Goal: Find specific page/section: Find specific page/section

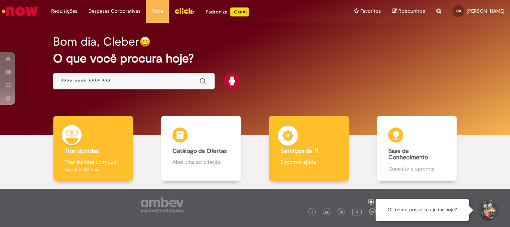
click at [320, 139] on div "Serviços de TI Serviços de TI Encontre ajuda" at bounding box center [308, 148] width 79 height 65
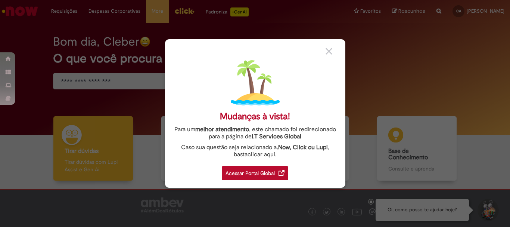
click at [273, 174] on div "Acessar Portal Global" at bounding box center [255, 173] width 66 height 14
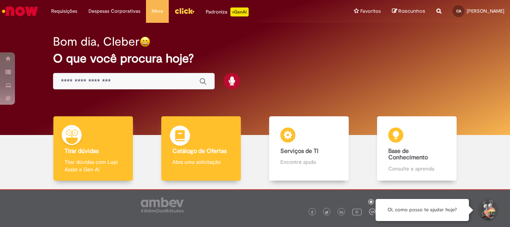
click at [224, 160] on p "Abra uma solicitação" at bounding box center [200, 161] width 57 height 7
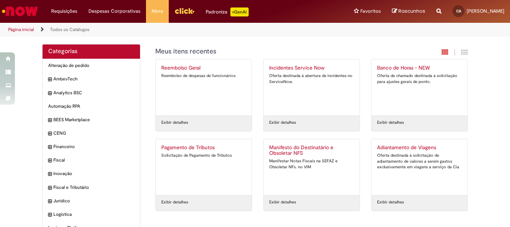
click at [13, 26] on li "Página inicial" at bounding box center [26, 30] width 41 height 14
click at [14, 27] on link "Página inicial" at bounding box center [21, 30] width 26 height 6
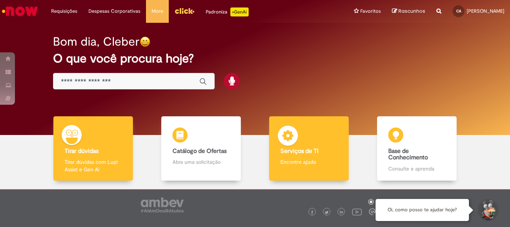
click at [280, 133] on img at bounding box center [288, 136] width 22 height 22
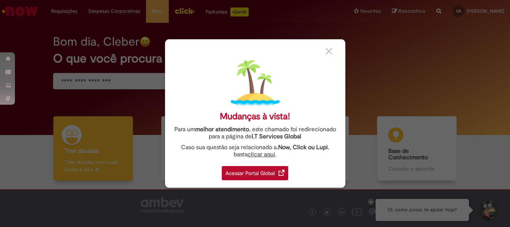
click at [274, 172] on div "Acessar Portal Global" at bounding box center [255, 173] width 66 height 14
